Goal: Submit feedback/report problem: Submit feedback/report problem

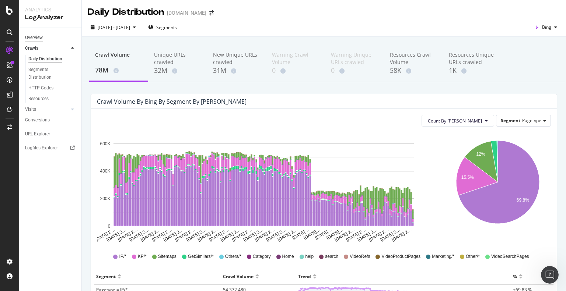
scroll to position [1, 0]
click at [40, 37] on div "Overview" at bounding box center [34, 38] width 18 height 8
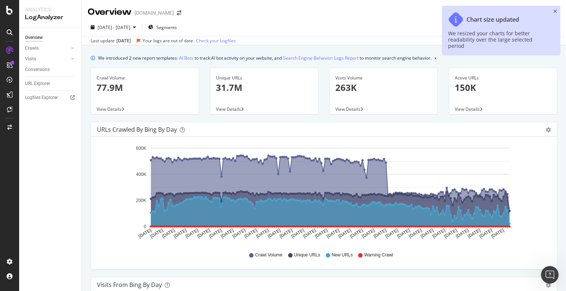
click at [555, 10] on icon "close toast" at bounding box center [555, 11] width 4 height 5
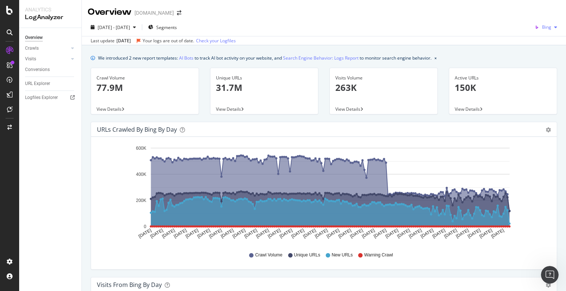
click at [544, 28] on span "Bing" at bounding box center [546, 27] width 9 height 6
click at [531, 43] on span "Google" at bounding box center [543, 42] width 27 height 7
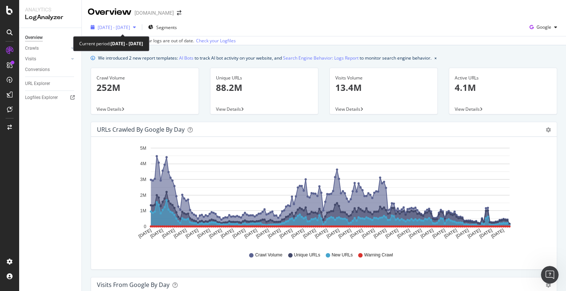
click at [132, 23] on div "2025 Mar. 10th - Sep. 9th" at bounding box center [113, 27] width 51 height 11
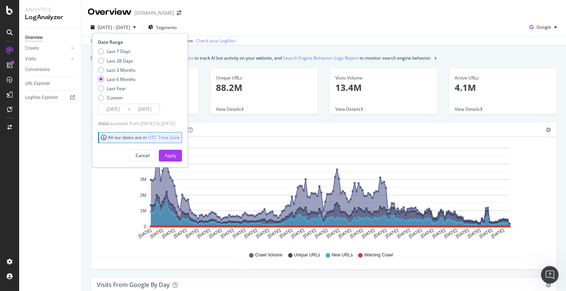
drag, startPoint x: 113, startPoint y: 70, endPoint x: 149, endPoint y: 84, distance: 38.3
click at [114, 70] on div "Last 3 Months" at bounding box center [121, 70] width 29 height 6
type input "2025/06/10"
click at [176, 153] on div "Apply" at bounding box center [170, 156] width 11 height 6
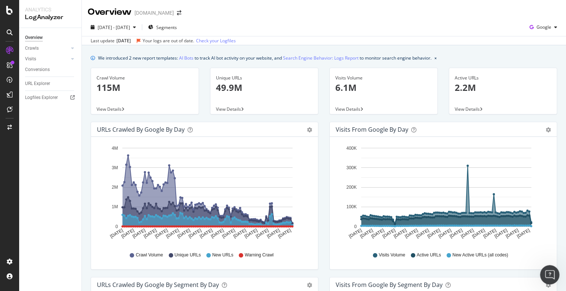
click at [551, 276] on icon "Open Intercom Messenger" at bounding box center [549, 274] width 12 height 12
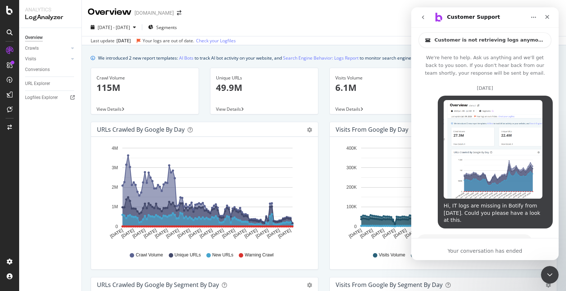
scroll to position [1847, 0]
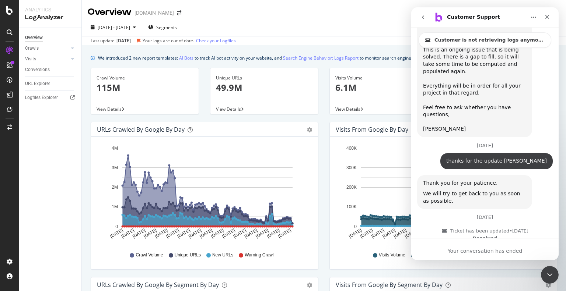
click at [422, 21] on button "go back" at bounding box center [423, 17] width 14 height 14
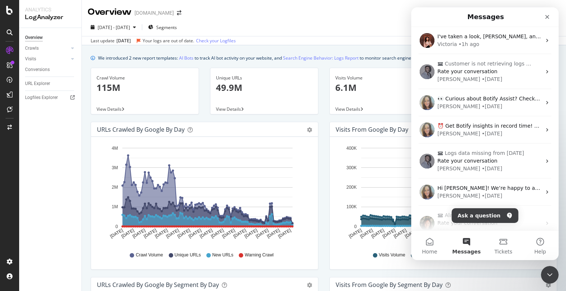
scroll to position [0, 0]
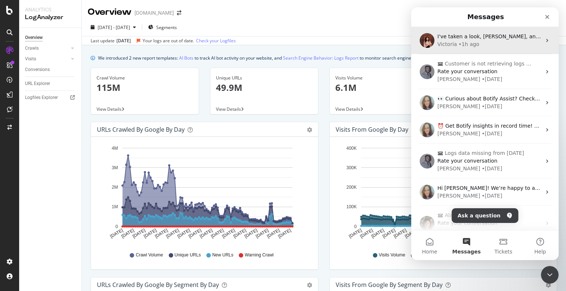
click at [461, 47] on div "• 1h ago" at bounding box center [468, 45] width 21 height 8
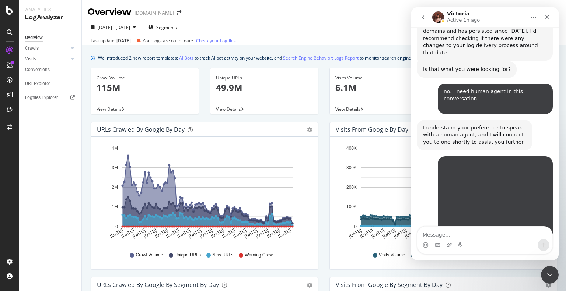
scroll to position [760, 0]
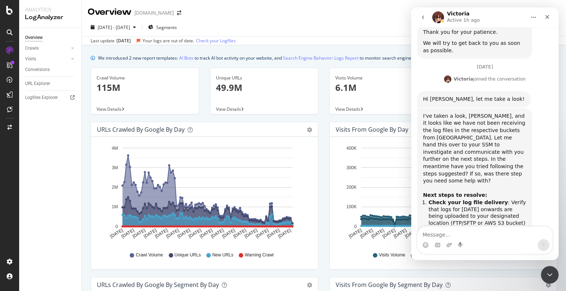
drag, startPoint x: 442, startPoint y: 233, endPoint x: 534, endPoint y: 234, distance: 91.8
click at [442, 233] on textarea "Message…" at bounding box center [485, 233] width 135 height 13
type textarea "I"
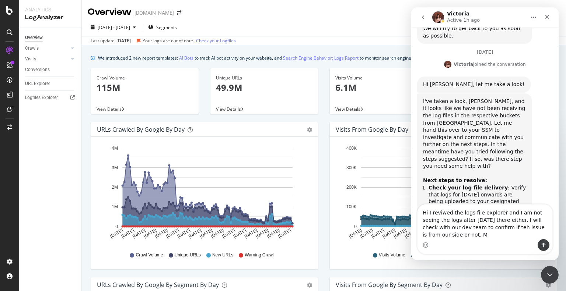
scroll to position [782, 0]
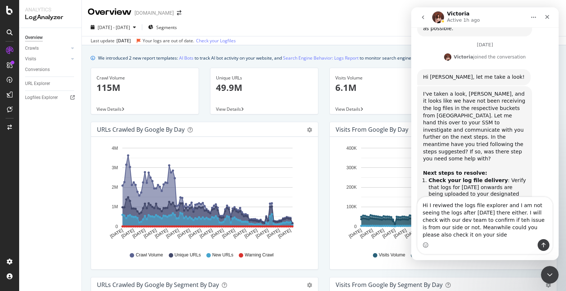
type textarea "Hi I reviwed the logs file explorer and I am not seeing the logs after sep 9th …"
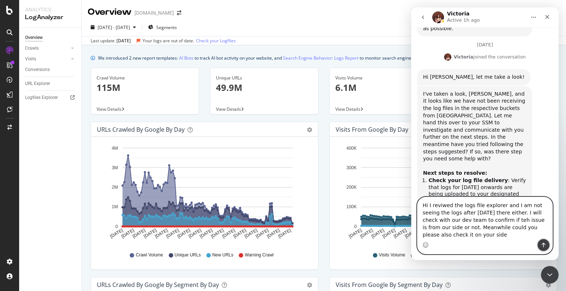
drag, startPoint x: 542, startPoint y: 244, endPoint x: 538, endPoint y: 244, distance: 4.1
click at [540, 244] on button "Send a message…" at bounding box center [544, 246] width 12 height 12
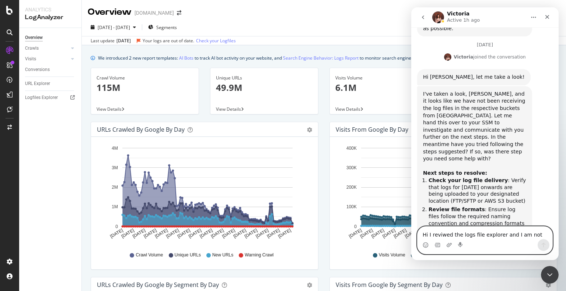
scroll to position [811, 0]
